Goal: Task Accomplishment & Management: Use online tool/utility

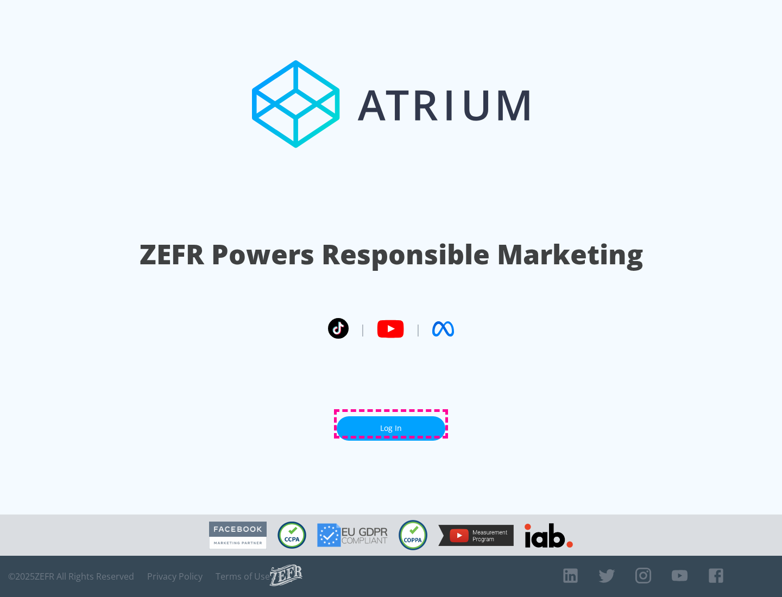
click at [391, 424] on link "Log In" at bounding box center [391, 429] width 109 height 24
